Goal: Check status: Check status

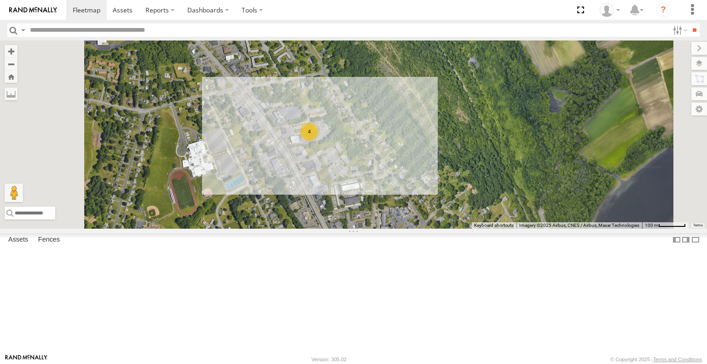
click at [0, 0] on div "Commuter V-7" at bounding box center [0, 0] width 0 height 0
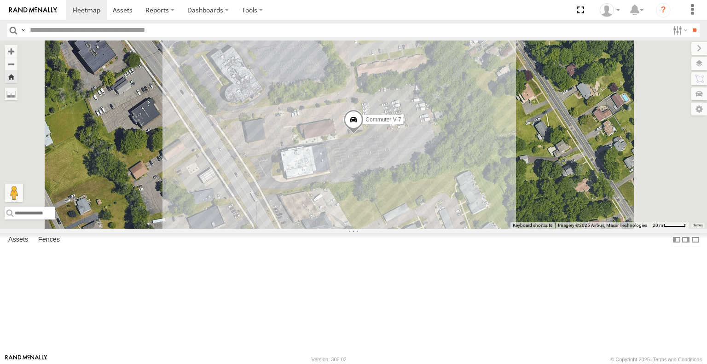
click at [0, 0] on div "Commuter V-5 All Assets E-L HQ E-L Equipment, LLC 41.67102 -72.6421 Video" at bounding box center [0, 0] width 0 height 0
click at [0, 0] on span at bounding box center [0, 0] width 0 height 0
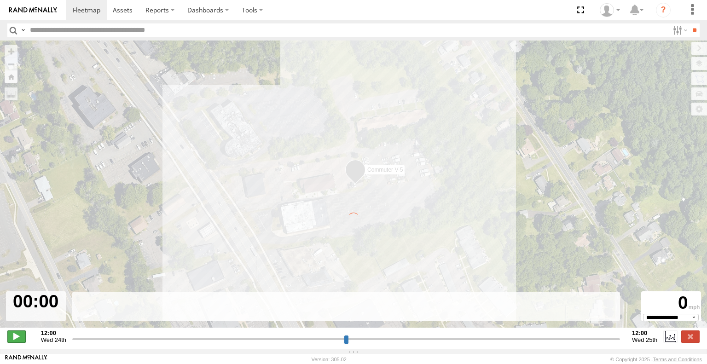
click at [13, 342] on span at bounding box center [16, 337] width 18 height 12
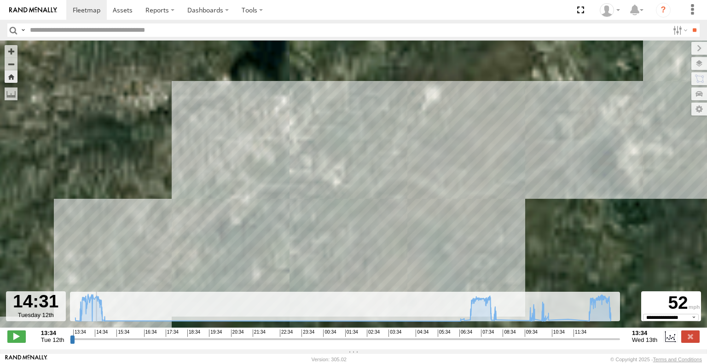
drag, startPoint x: 393, startPoint y: 147, endPoint x: 198, endPoint y: 206, distance: 203.5
click at [198, 207] on div "Commuter V-5 14:21 Tue 14:46 Tue 14:52 Tue 10:19 Wed 13:23 Wed" at bounding box center [353, 189] width 707 height 297
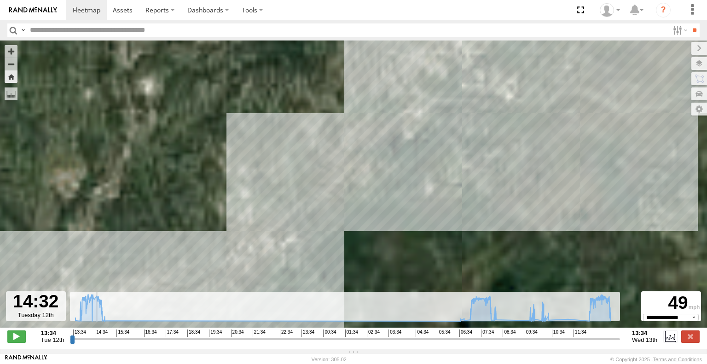
click at [198, 205] on div "Commuter V-5 14:21 Tue 14:46 Tue 14:52 Tue 10:19 Wed 13:23 Wed" at bounding box center [353, 189] width 707 height 297
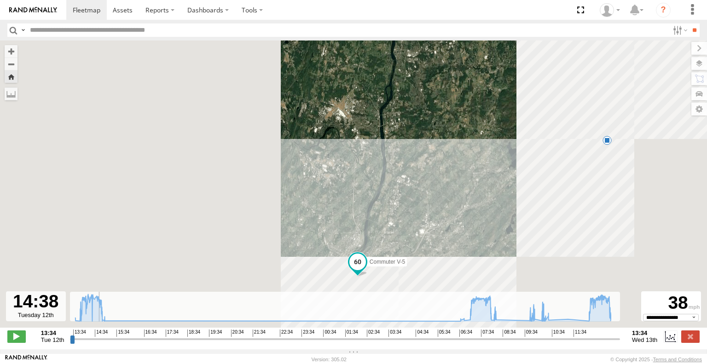
drag, startPoint x: 656, startPoint y: 152, endPoint x: 491, endPoint y: 233, distance: 183.9
click at [491, 233] on div "Commuter V-5 14:21 Tue 14:46 Tue 14:52 Tue 10:19 Wed 13:23 Wed" at bounding box center [353, 189] width 707 height 297
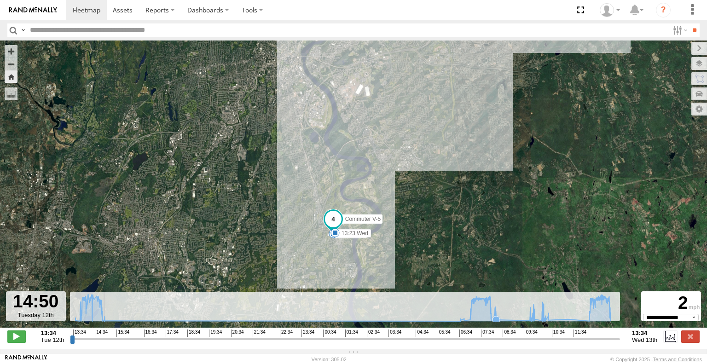
drag, startPoint x: 570, startPoint y: 94, endPoint x: 499, endPoint y: 305, distance: 223.0
click at [499, 305] on div "To navigate the map with touch gestures double-tap and hold your finger on the …" at bounding box center [353, 195] width 707 height 309
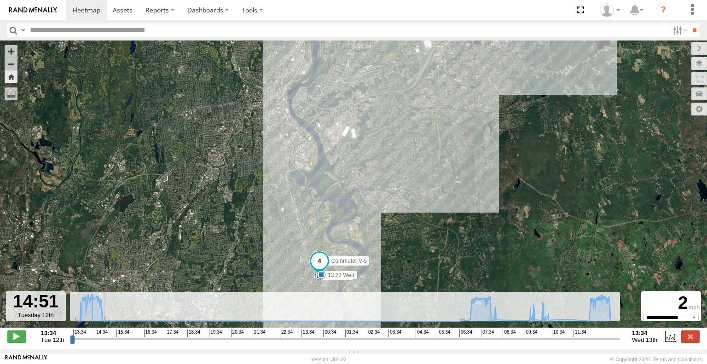
drag, startPoint x: 531, startPoint y: 90, endPoint x: 475, endPoint y: 234, distance: 154.9
click at [479, 230] on div "Commuter V-5 14:21 Tue 14:46 Tue 14:52 Tue 10:19 Wed 13:23 Wed" at bounding box center [353, 189] width 707 height 297
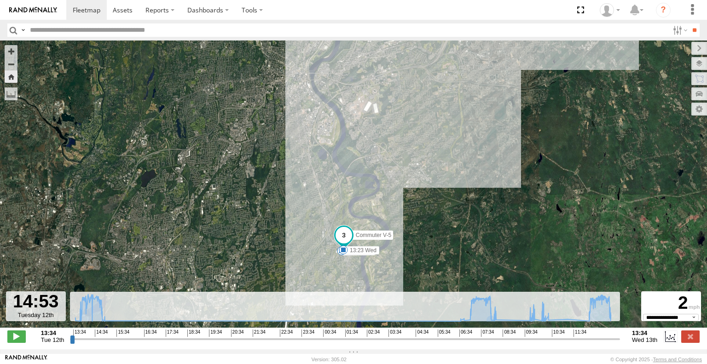
drag, startPoint x: 509, startPoint y: 58, endPoint x: 484, endPoint y: 219, distance: 162.8
click at [484, 219] on div "Commuter V-5 14:21 Tue 14:46 Tue 14:52 Tue 10:19 Wed 13:23 Wed" at bounding box center [353, 189] width 707 height 297
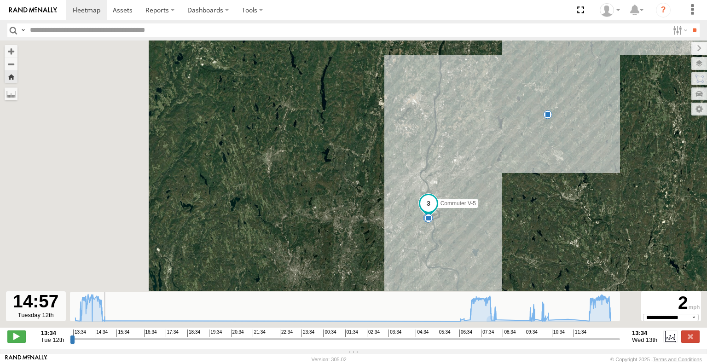
drag, startPoint x: 564, startPoint y: 77, endPoint x: 528, endPoint y: 155, distance: 85.9
click at [528, 155] on div "Commuter V-5 14:21 Tue 14:46 Tue 14:52 Tue 10:19 Wed 13:23 Wed" at bounding box center [353, 189] width 707 height 297
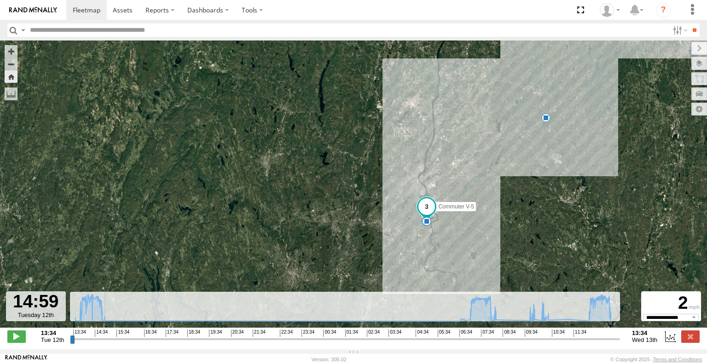
click at [545, 119] on span at bounding box center [546, 117] width 9 height 9
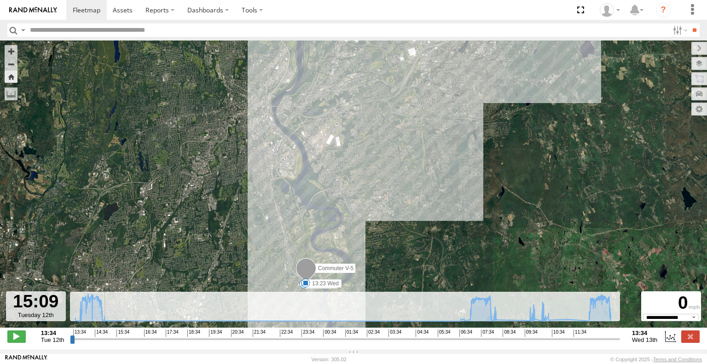
drag, startPoint x: 584, startPoint y: 114, endPoint x: 516, endPoint y: 246, distance: 148.9
click at [518, 245] on div "Commuter V-5 14:21 Tue 14:46 Tue 14:52 Tue 10:19 Wed 13:23 Wed 14:21 [DATE] 14:…" at bounding box center [353, 189] width 707 height 297
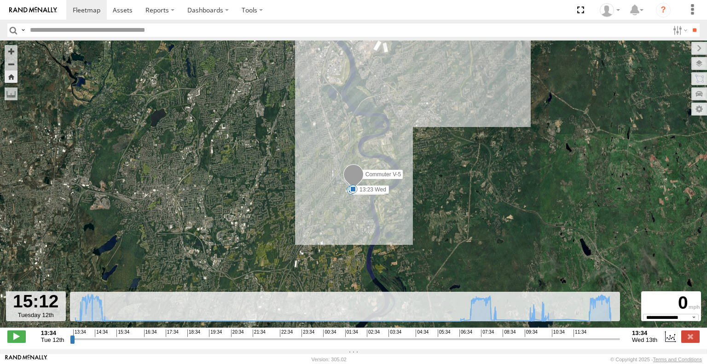
drag, startPoint x: 16, startPoint y: 340, endPoint x: 101, endPoint y: 320, distance: 88.0
click at [19, 339] on span at bounding box center [16, 337] width 18 height 12
type input "**********"
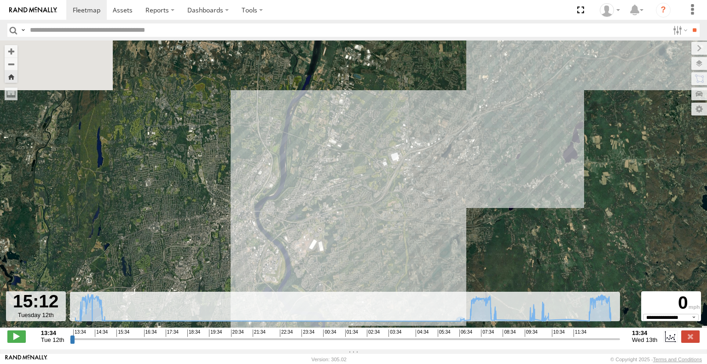
drag, startPoint x: 463, startPoint y: 191, endPoint x: 418, endPoint y: 325, distance: 141.1
click at [418, 325] on div "To navigate the map with touch gestures double-tap and hold your finger on the …" at bounding box center [353, 195] width 707 height 309
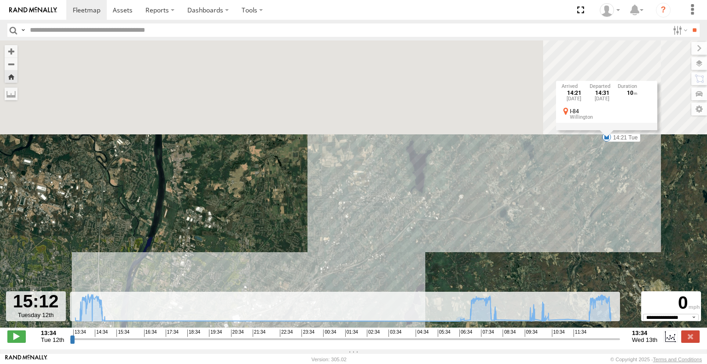
drag, startPoint x: 519, startPoint y: 159, endPoint x: 381, endPoint y: 219, distance: 150.0
click at [381, 219] on div "Commuter V-5 14:21 Tue 14:46 Tue 14:52 Tue 10:19 Wed 13:23 Wed 14:21 [DATE] 14:…" at bounding box center [353, 189] width 707 height 297
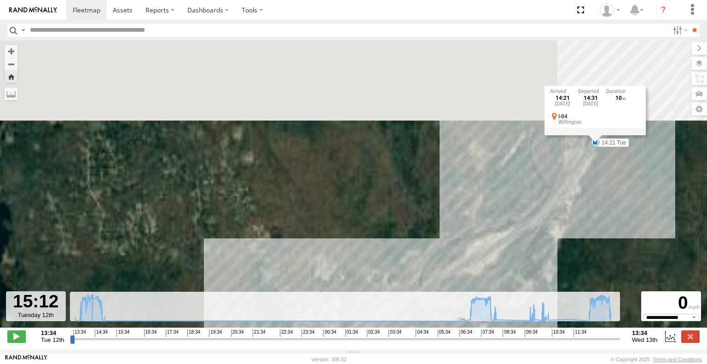
drag, startPoint x: 648, startPoint y: 165, endPoint x: 571, endPoint y: 233, distance: 102.7
click at [571, 233] on div "Commuter V-5 14:21 Tue 14:46 Tue 14:52 Tue 10:19 Wed 13:23 Wed 14:21 [DATE] 14:…" at bounding box center [353, 189] width 707 height 297
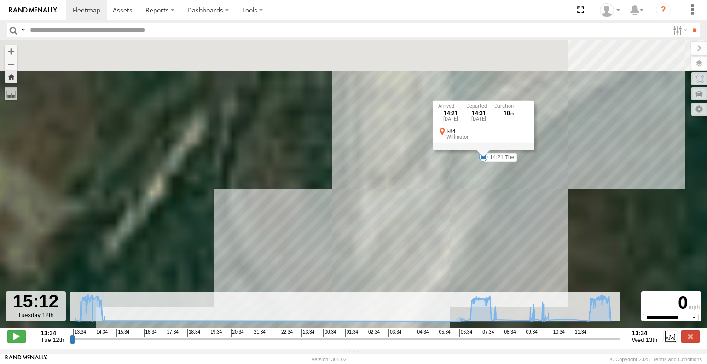
click at [540, 176] on div "Commuter V-5 14:21 Tue 14:46 Tue 14:52 Tue 10:19 Wed 13:23 Wed 14:21 [DATE] 14:…" at bounding box center [353, 189] width 707 height 297
